Goal: Task Accomplishment & Management: Use online tool/utility

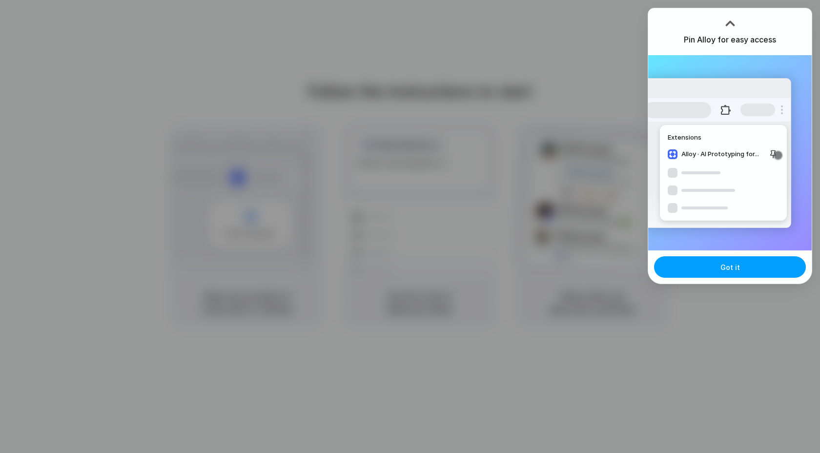
click at [714, 266] on button "Got it" at bounding box center [730, 266] width 152 height 21
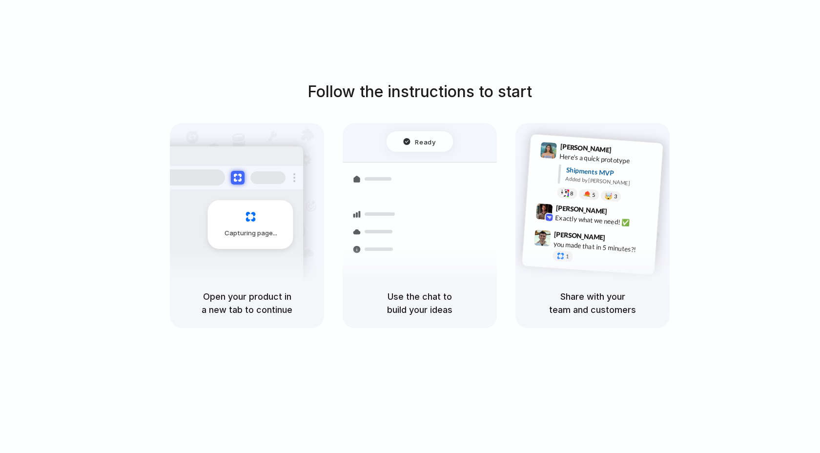
click at [428, 158] on div "Ready Shipments Container from Shanghai 40ft • ETA Dec 28 • In transit Express …" at bounding box center [420, 215] width 166 height 169
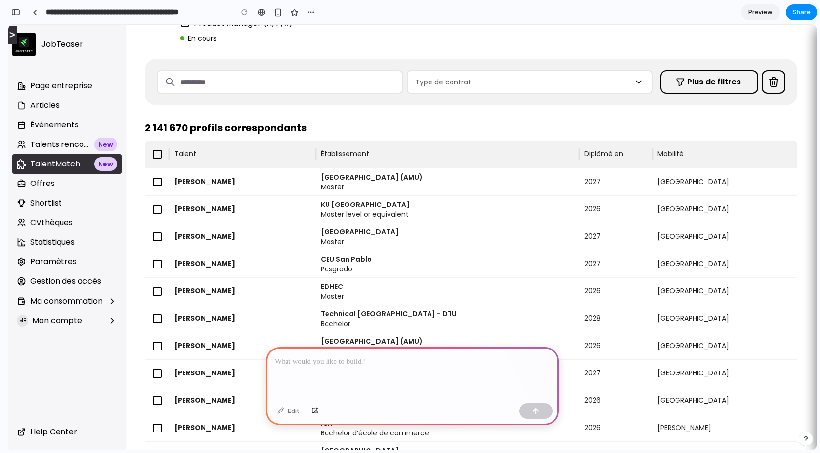
scroll to position [60, 0]
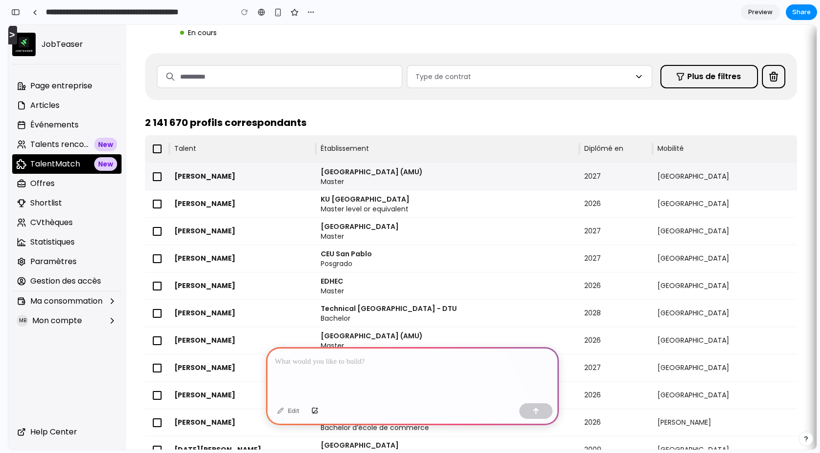
click at [211, 174] on div "[PERSON_NAME]" at bounding box center [242, 182] width 137 height 38
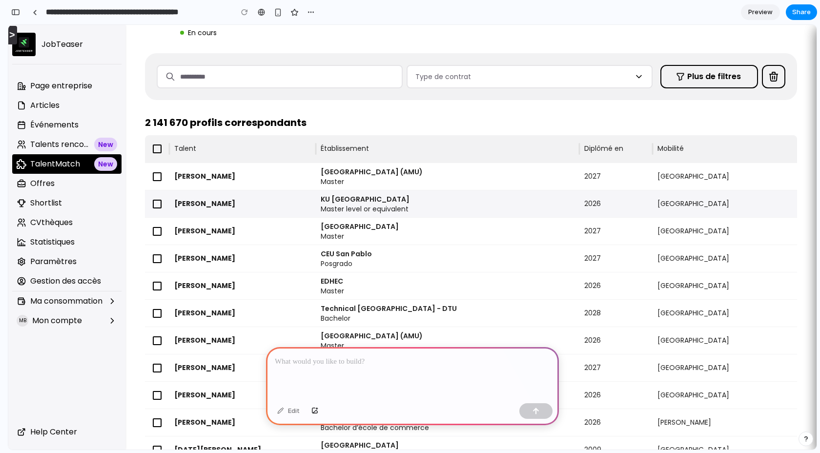
click at [301, 207] on div "[PERSON_NAME]" at bounding box center [242, 209] width 137 height 38
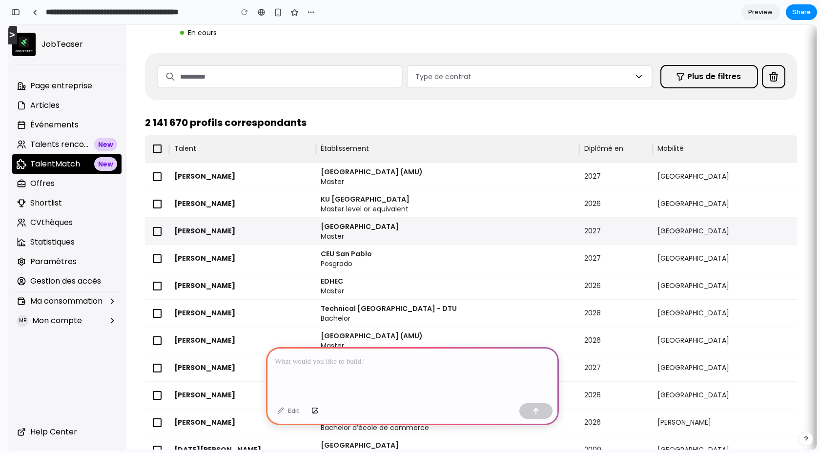
click at [339, 222] on p "[GEOGRAPHIC_DATA]" at bounding box center [448, 227] width 254 height 10
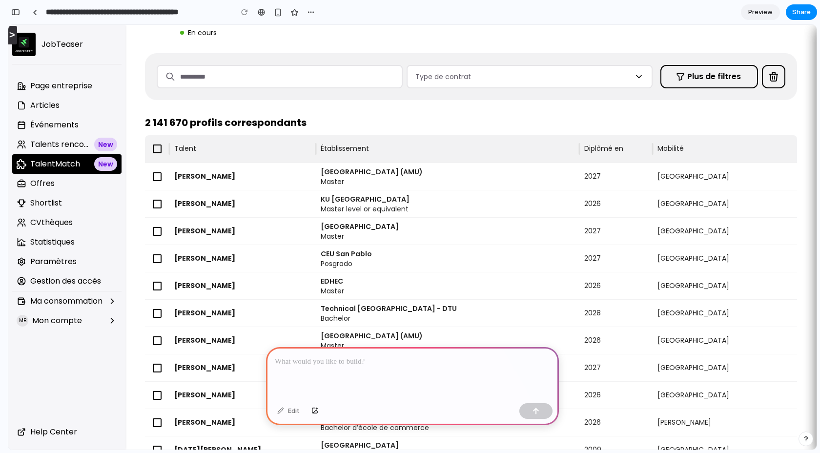
scroll to position [0, 0]
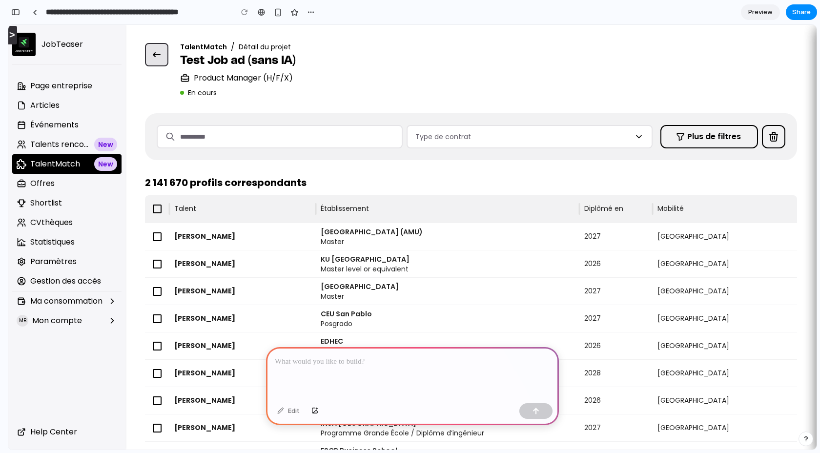
click at [154, 54] on use "Retour" at bounding box center [157, 54] width 8 height 5
click at [311, 367] on p at bounding box center [412, 362] width 275 height 12
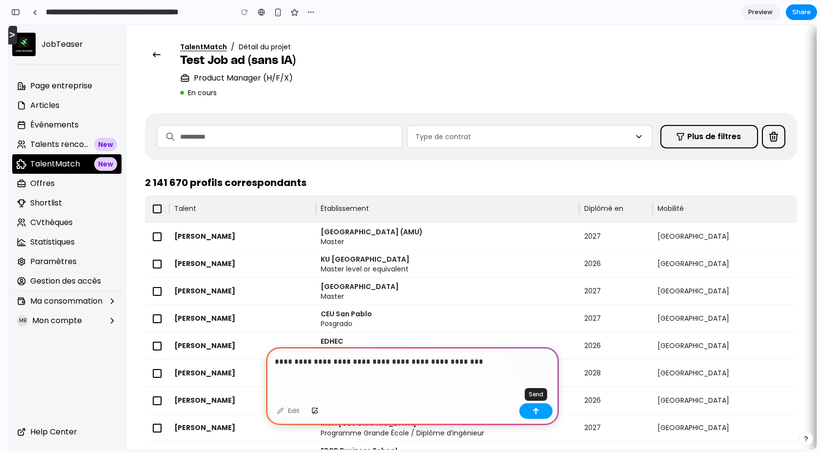
click at [538, 409] on div "button" at bounding box center [535, 411] width 7 height 7
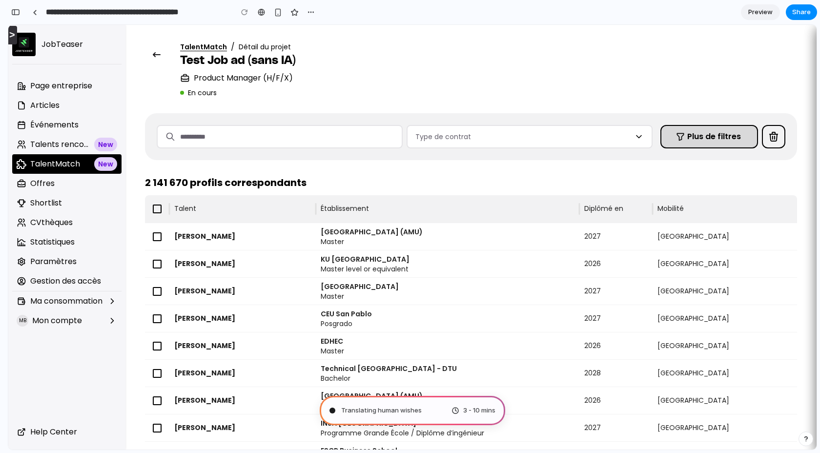
click at [699, 146] on button "Plus de filtres" at bounding box center [709, 136] width 98 height 23
click at [699, 138] on button "Plus de filtres" at bounding box center [709, 136] width 98 height 23
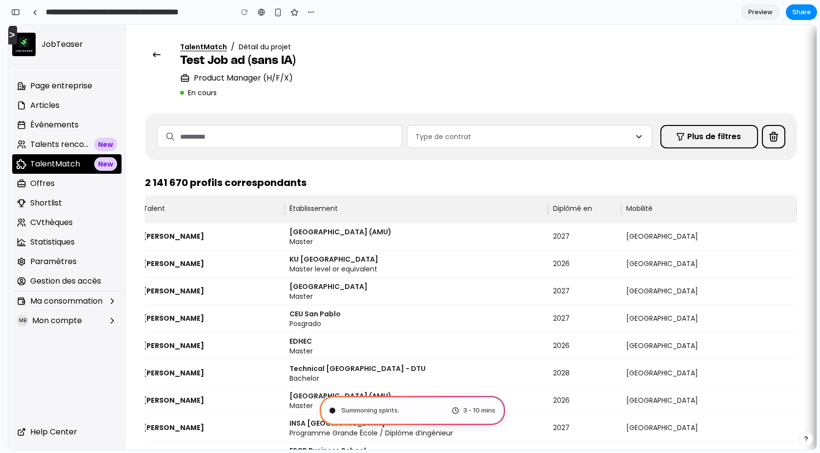
scroll to position [0, 31]
type input "**********"
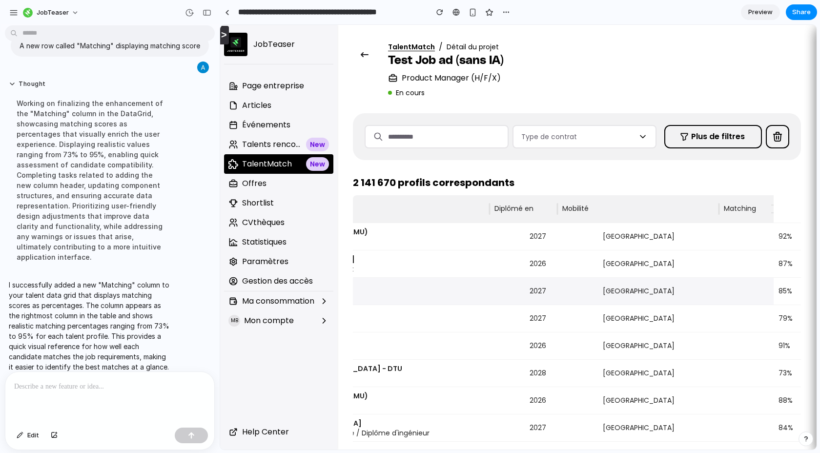
scroll to position [0, 294]
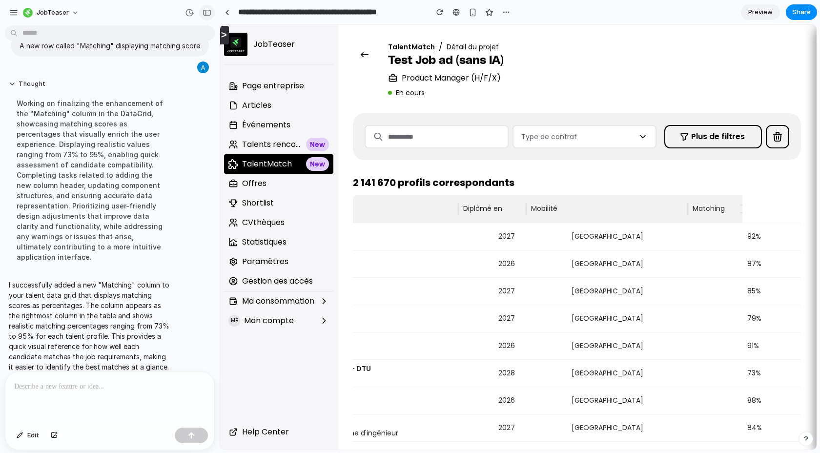
click at [207, 13] on div "button" at bounding box center [207, 12] width 9 height 7
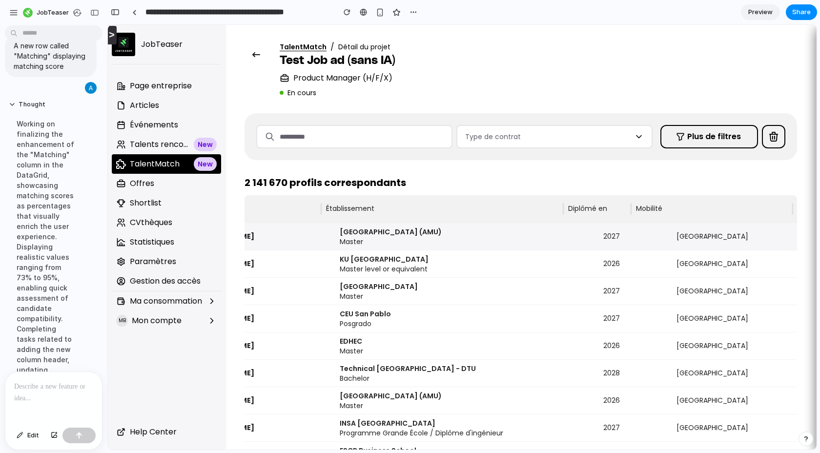
scroll to position [0, 0]
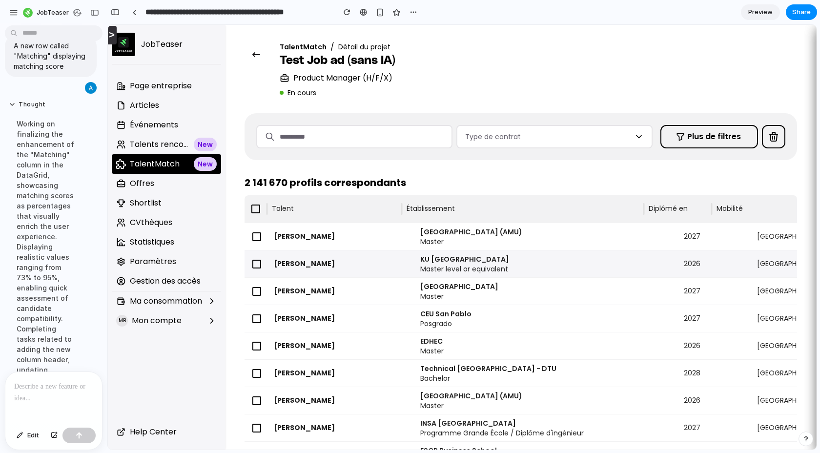
click at [312, 264] on div "[PERSON_NAME]" at bounding box center [342, 269] width 137 height 38
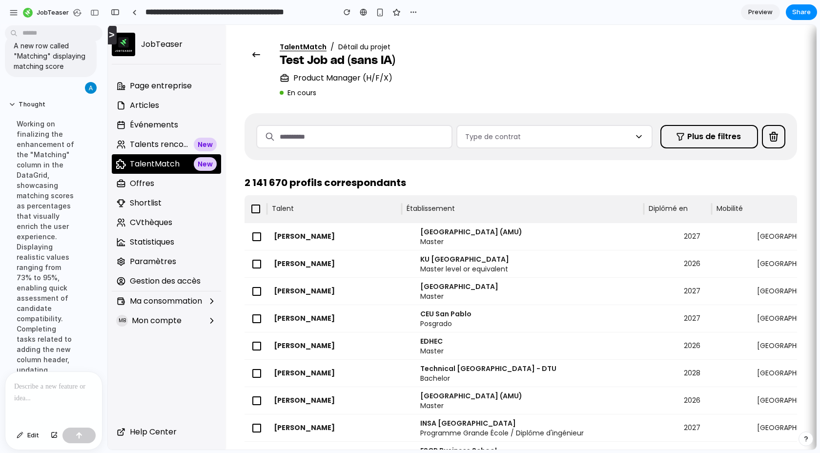
click at [54, 388] on p at bounding box center [53, 387] width 79 height 12
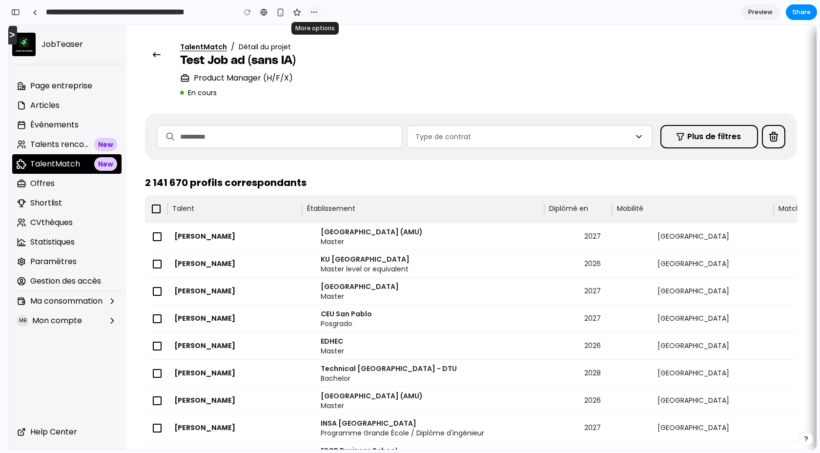
click at [316, 14] on div "button" at bounding box center [314, 12] width 8 height 8
click at [553, 65] on div "Duplicate Delete" at bounding box center [410, 226] width 820 height 453
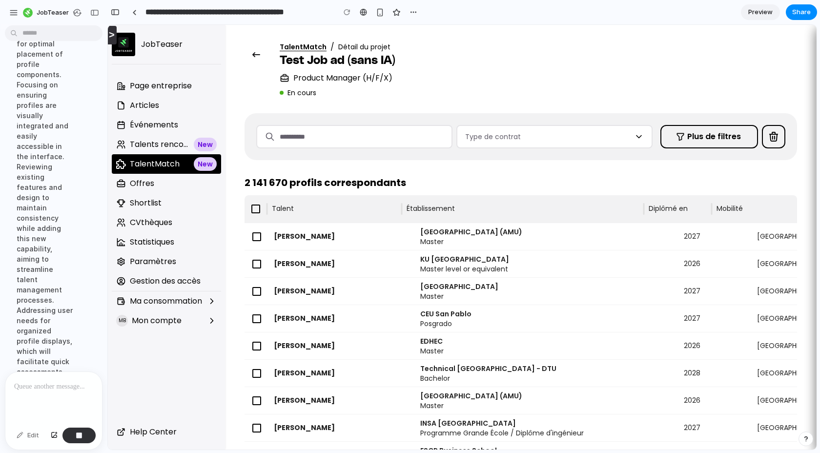
scroll to position [523, 0]
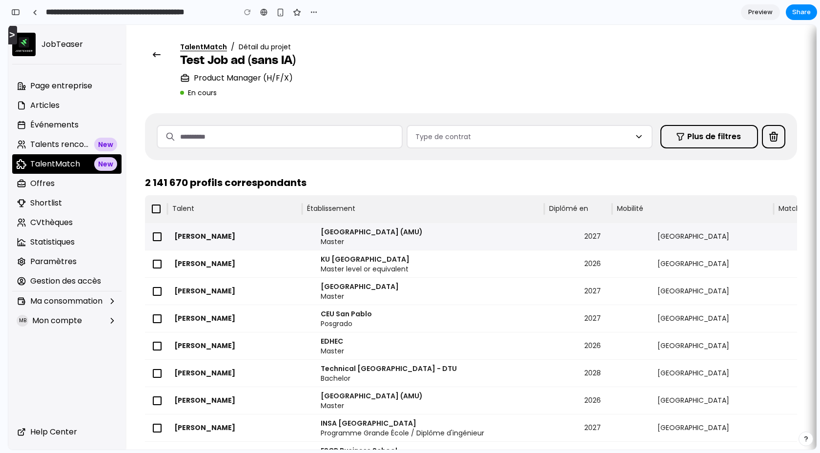
click at [540, 238] on p "Master" at bounding box center [448, 242] width 254 height 10
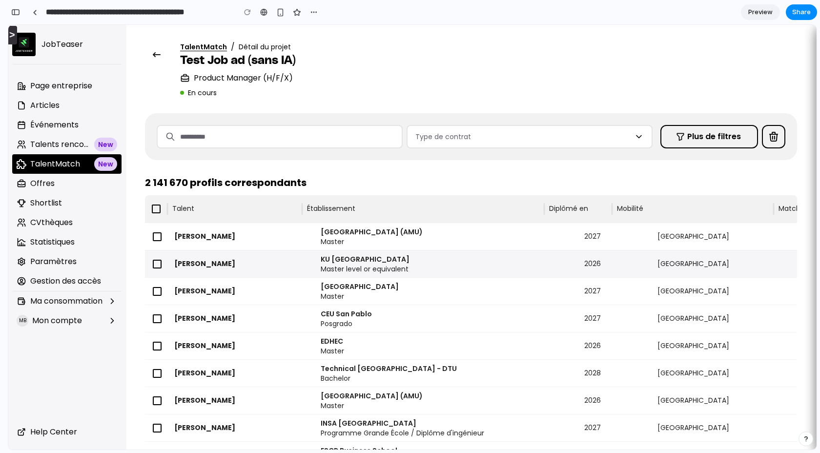
click at [511, 263] on p "KU [GEOGRAPHIC_DATA]" at bounding box center [448, 259] width 254 height 10
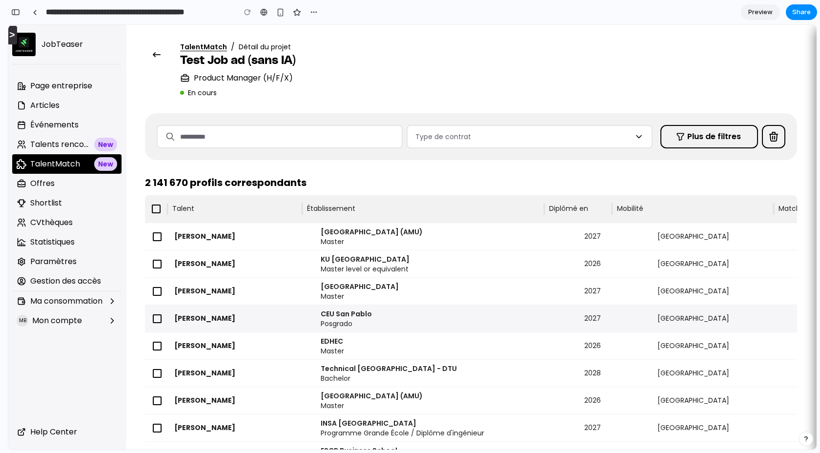
scroll to position [0, 90]
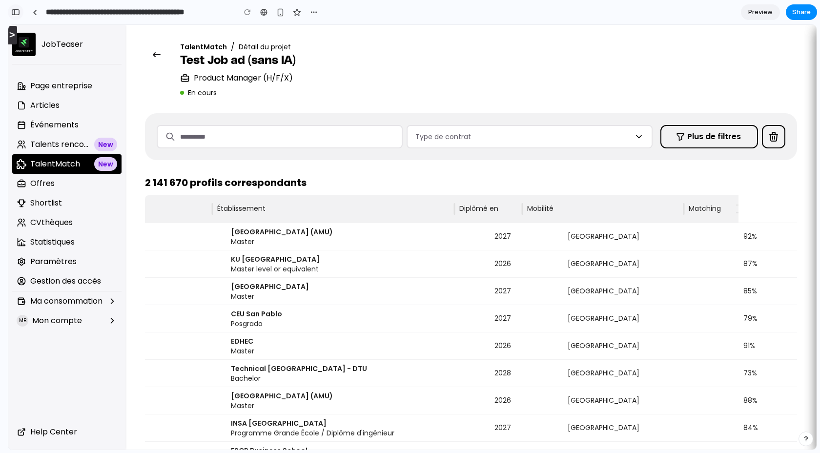
click at [21, 13] on button "button" at bounding box center [16, 12] width 16 height 16
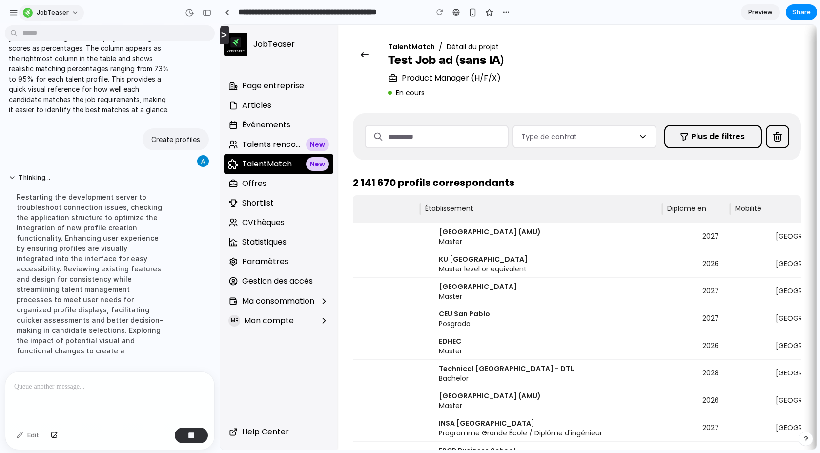
scroll to position [123, 0]
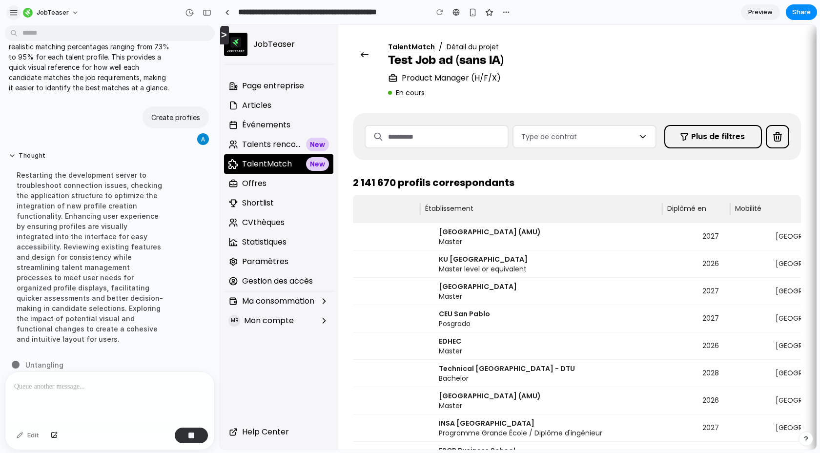
click at [16, 10] on div "button" at bounding box center [13, 12] width 9 height 9
